Goal: Check status: Check status

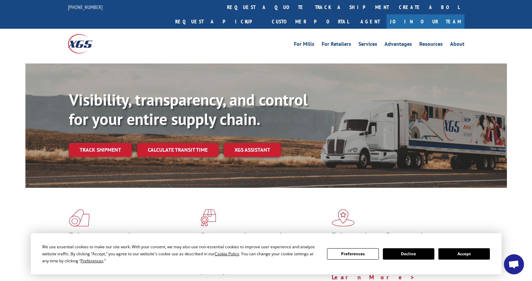
click at [100, 149] on div "Visibility, transparency, and control for your entire supply chain. Track shipm…" at bounding box center [288, 136] width 438 height 93
click at [105, 143] on link "Track shipment" at bounding box center [100, 150] width 63 height 14
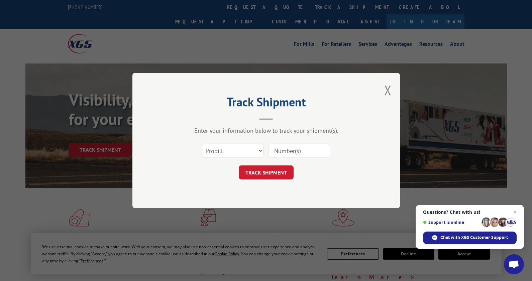
click at [297, 143] on div at bounding box center [300, 150] width 62 height 15
click at [296, 152] on input at bounding box center [300, 151] width 62 height 14
paste input "80438"
type input "80438"
click at [273, 174] on button "TRACK SHIPMENT" at bounding box center [266, 173] width 55 height 14
